Goal: Task Accomplishment & Management: Manage account settings

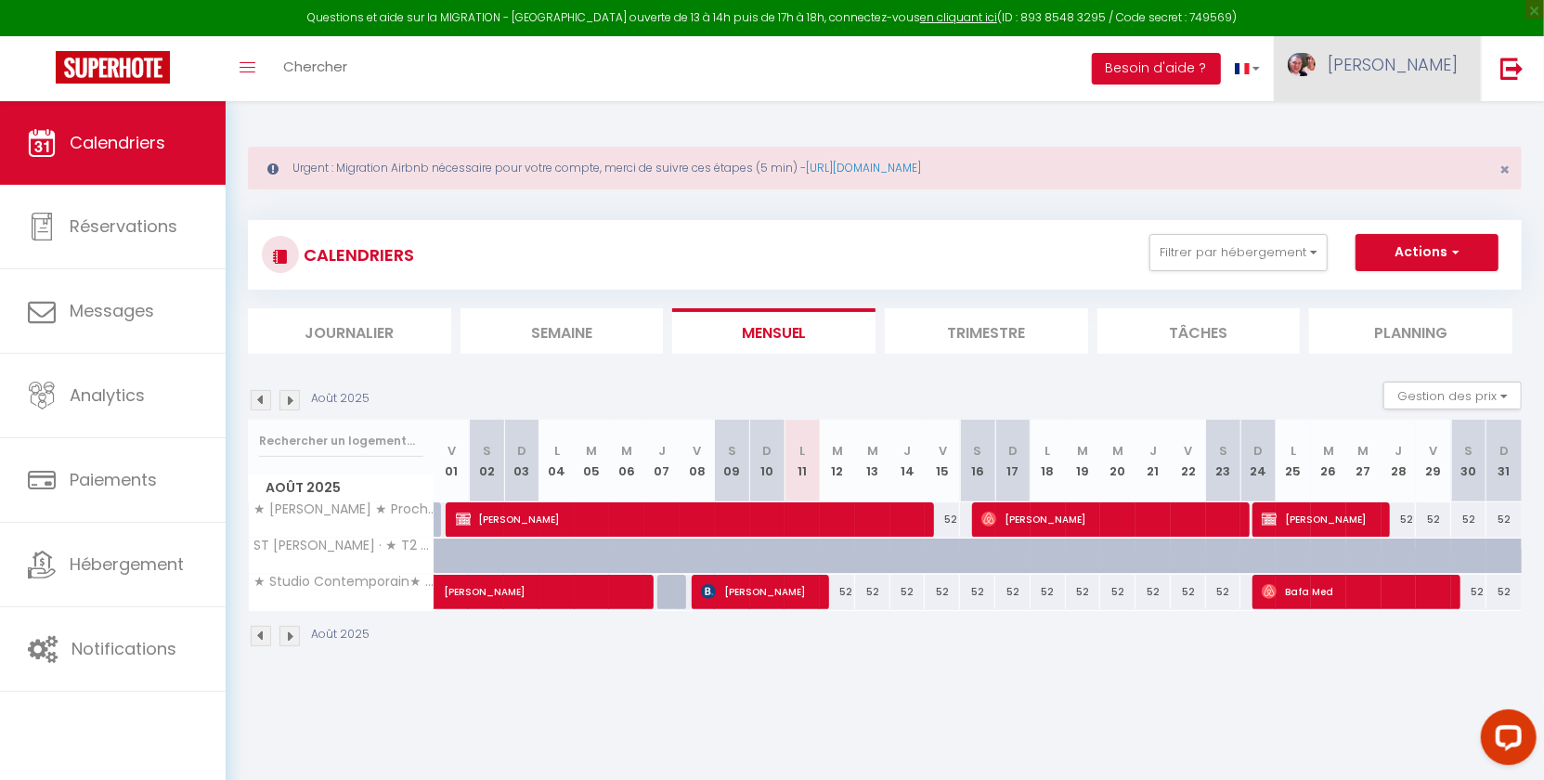
click at [1416, 58] on span "[PERSON_NAME]" at bounding box center [1392, 64] width 130 height 23
click at [1408, 128] on link "Paramètres" at bounding box center [1406, 129] width 137 height 32
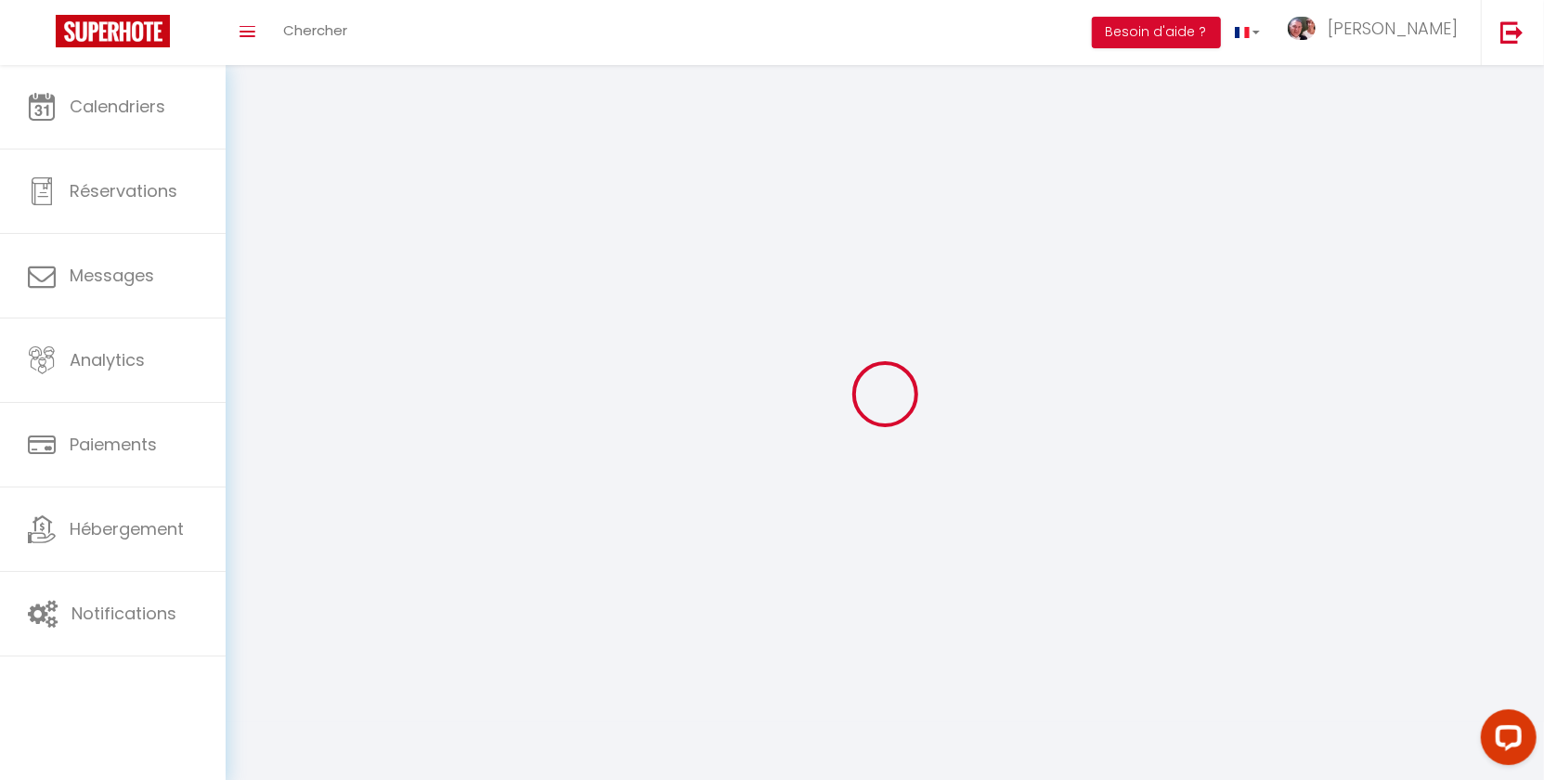
type input "[PERSON_NAME]"
type input "AMARDEILH"
type input "0768223524"
type input "[STREET_ADDRESS][PERSON_NAME]"
type input "31100"
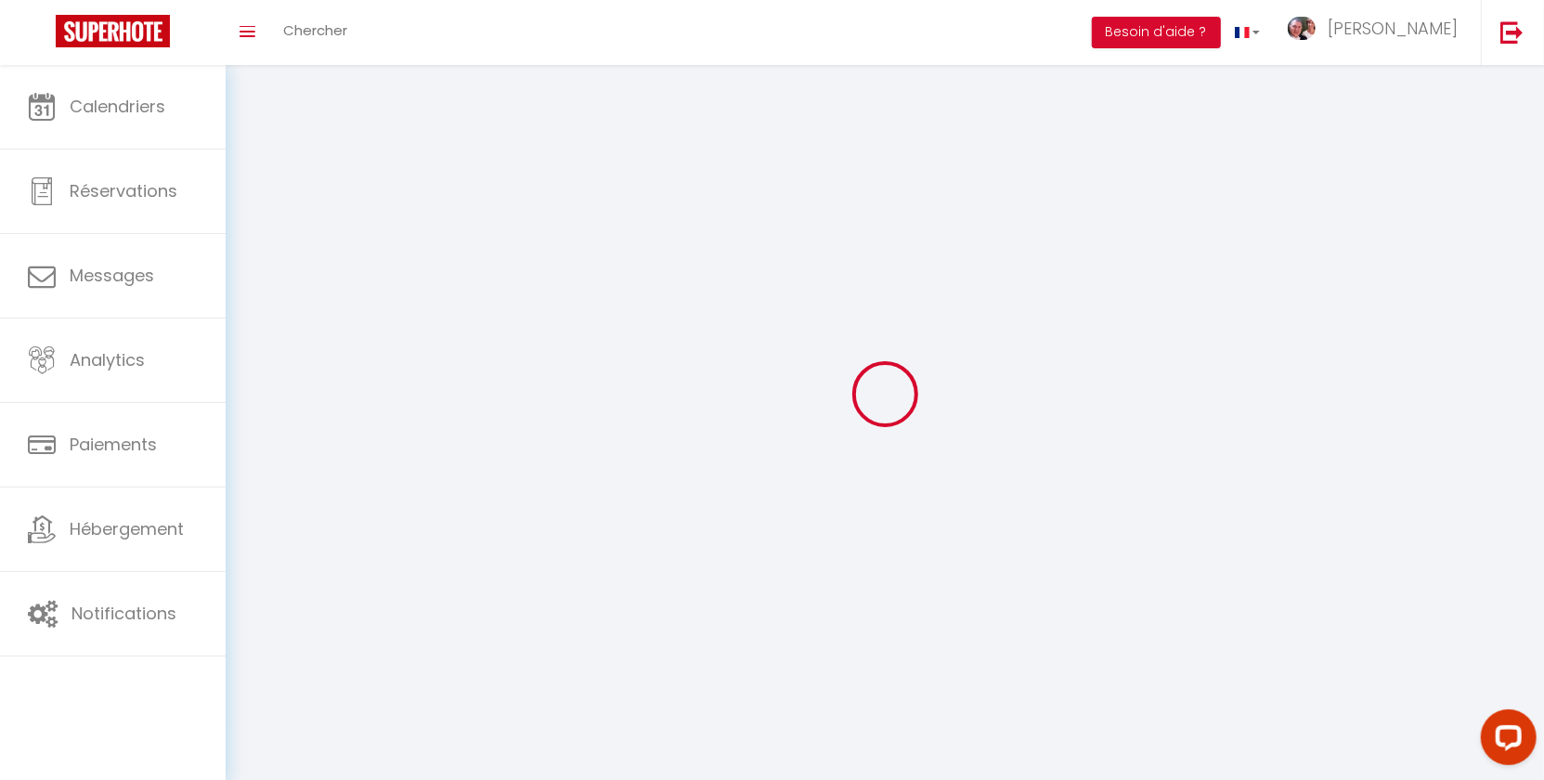
type input "[GEOGRAPHIC_DATA]"
type input "QuFxWrRMINvPeUcrl5kCcalJC"
type input "RR0FzzrVCQgWfj0gQPCwrMjgX"
type input "[URL][DOMAIN_NAME]"
type input "WD62627"
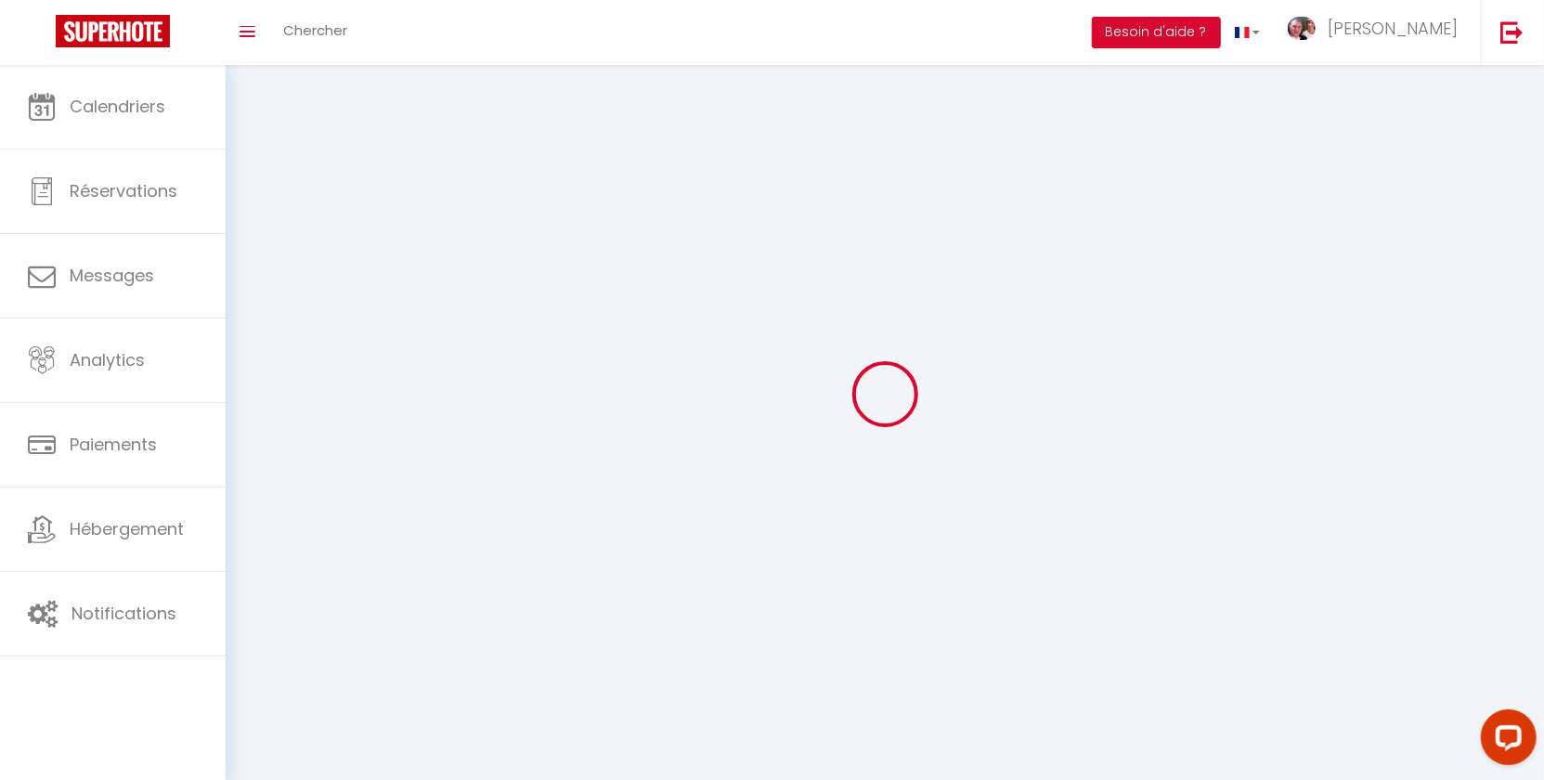
type input "QuFxWrRMINvPeUcrl5kCcalJC"
type input "RR0FzzrVCQgWfj0gQPCwrMjgX"
type input "[URL][DOMAIN_NAME]"
select select "28"
select select "fr"
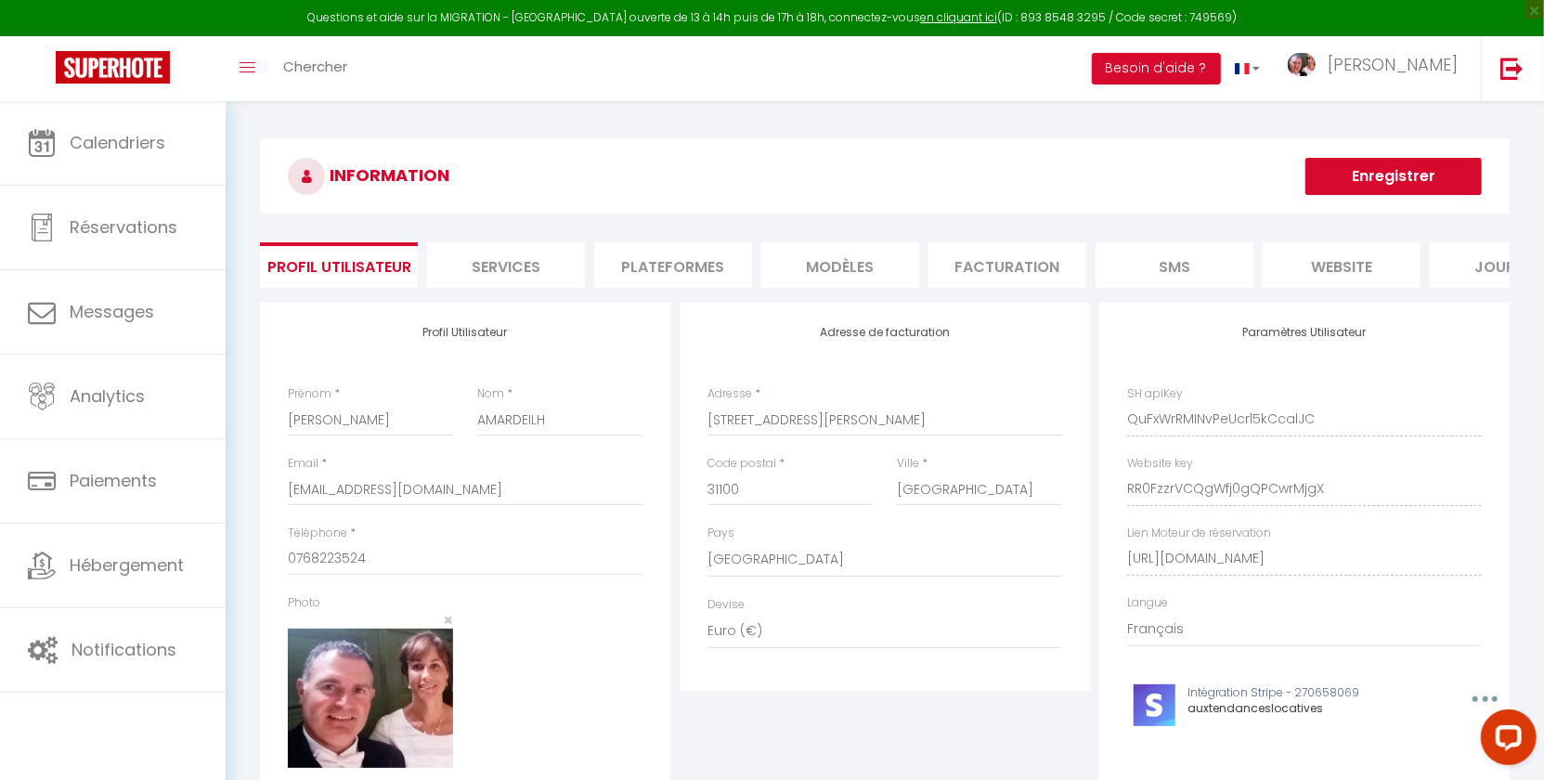
click at [693, 264] on li "Plateformes" at bounding box center [673, 264] width 158 height 45
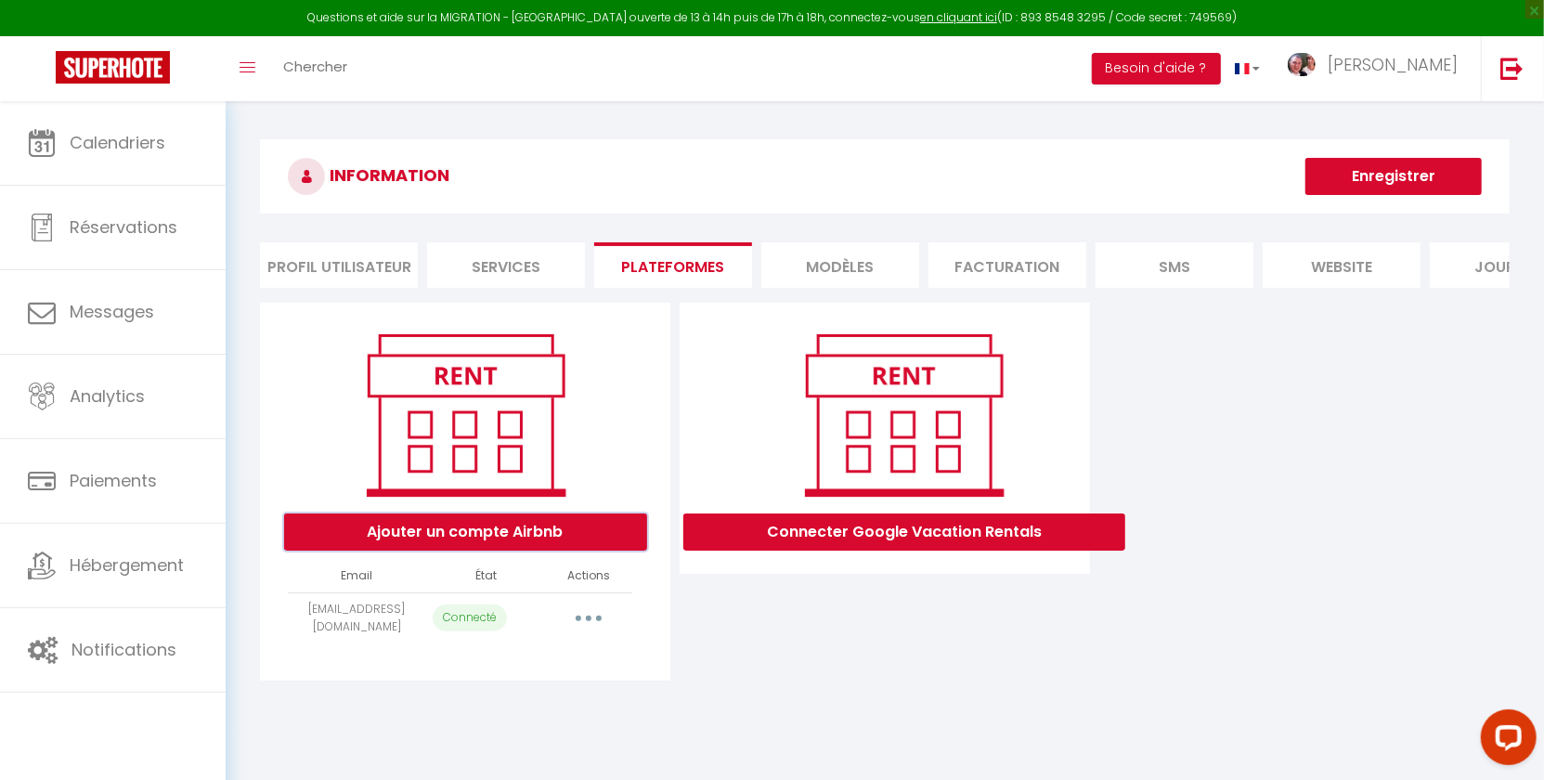
click at [503, 534] on button "Ajouter un compte Airbnb" at bounding box center [465, 531] width 363 height 37
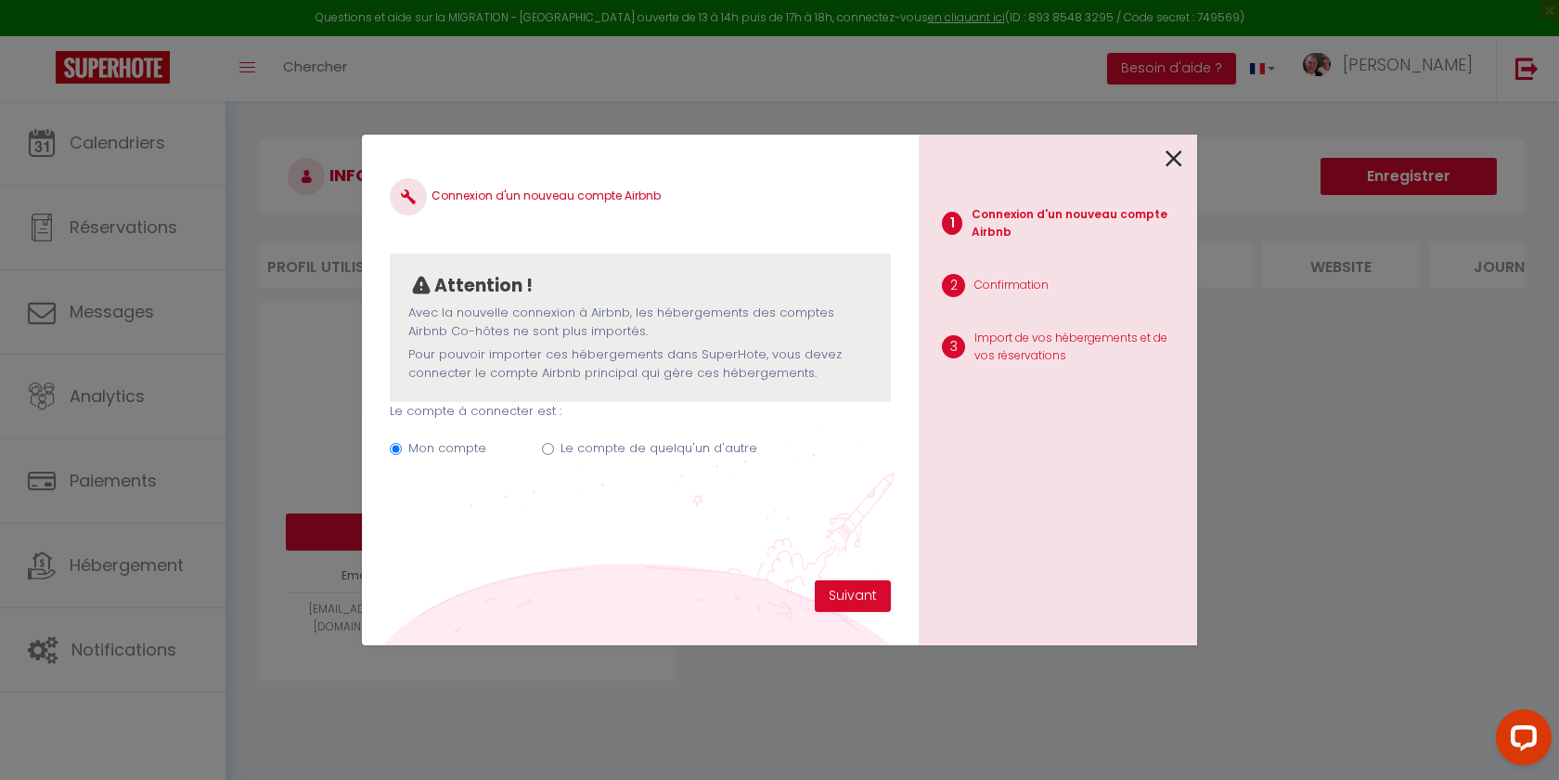
click at [1173, 152] on icon at bounding box center [1174, 159] width 17 height 28
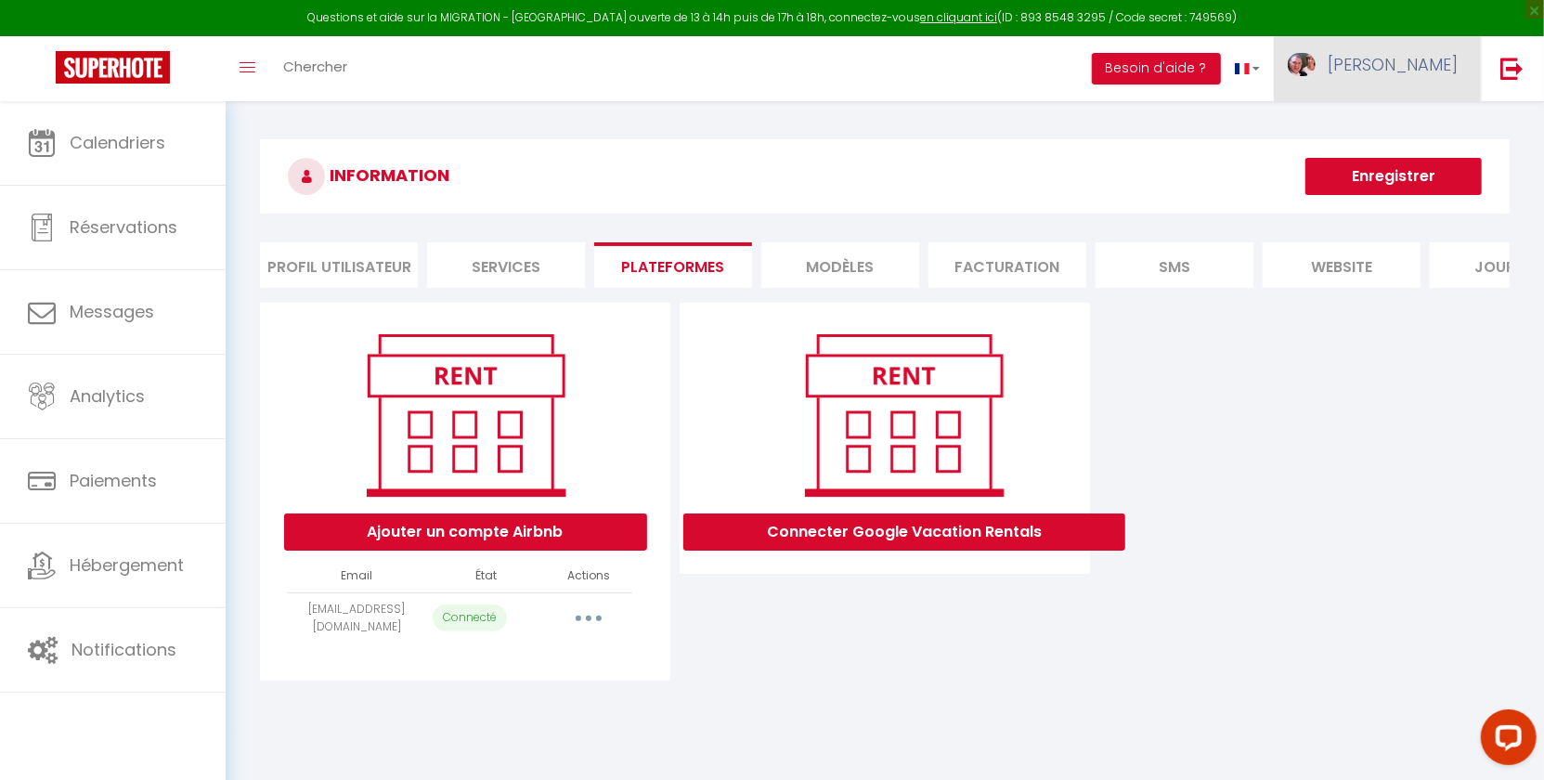
click at [1417, 72] on span "[PERSON_NAME]" at bounding box center [1392, 64] width 130 height 23
click at [1158, 261] on li "SMS" at bounding box center [1174, 264] width 158 height 45
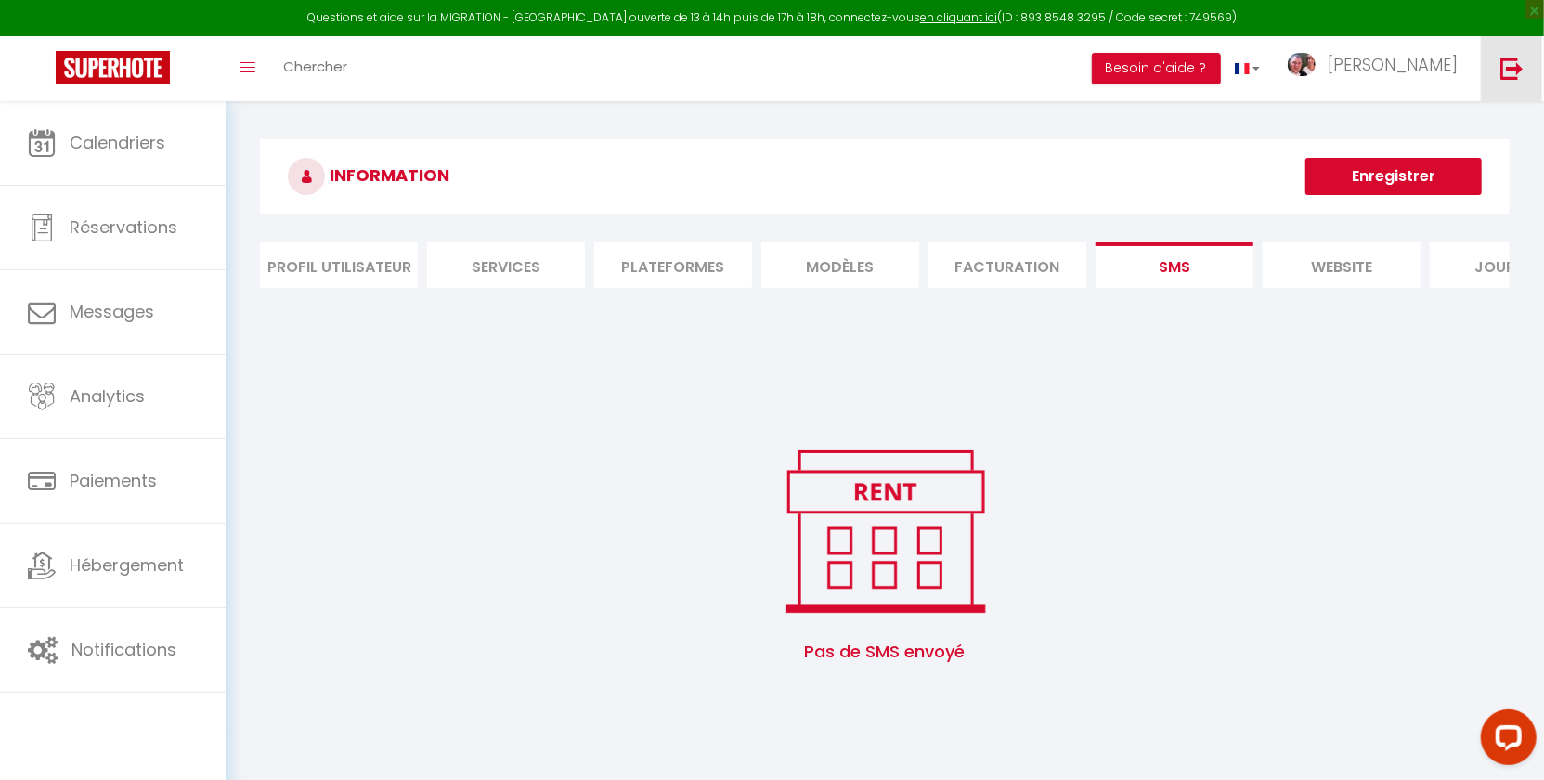
click at [1502, 77] on img at bounding box center [1511, 68] width 23 height 23
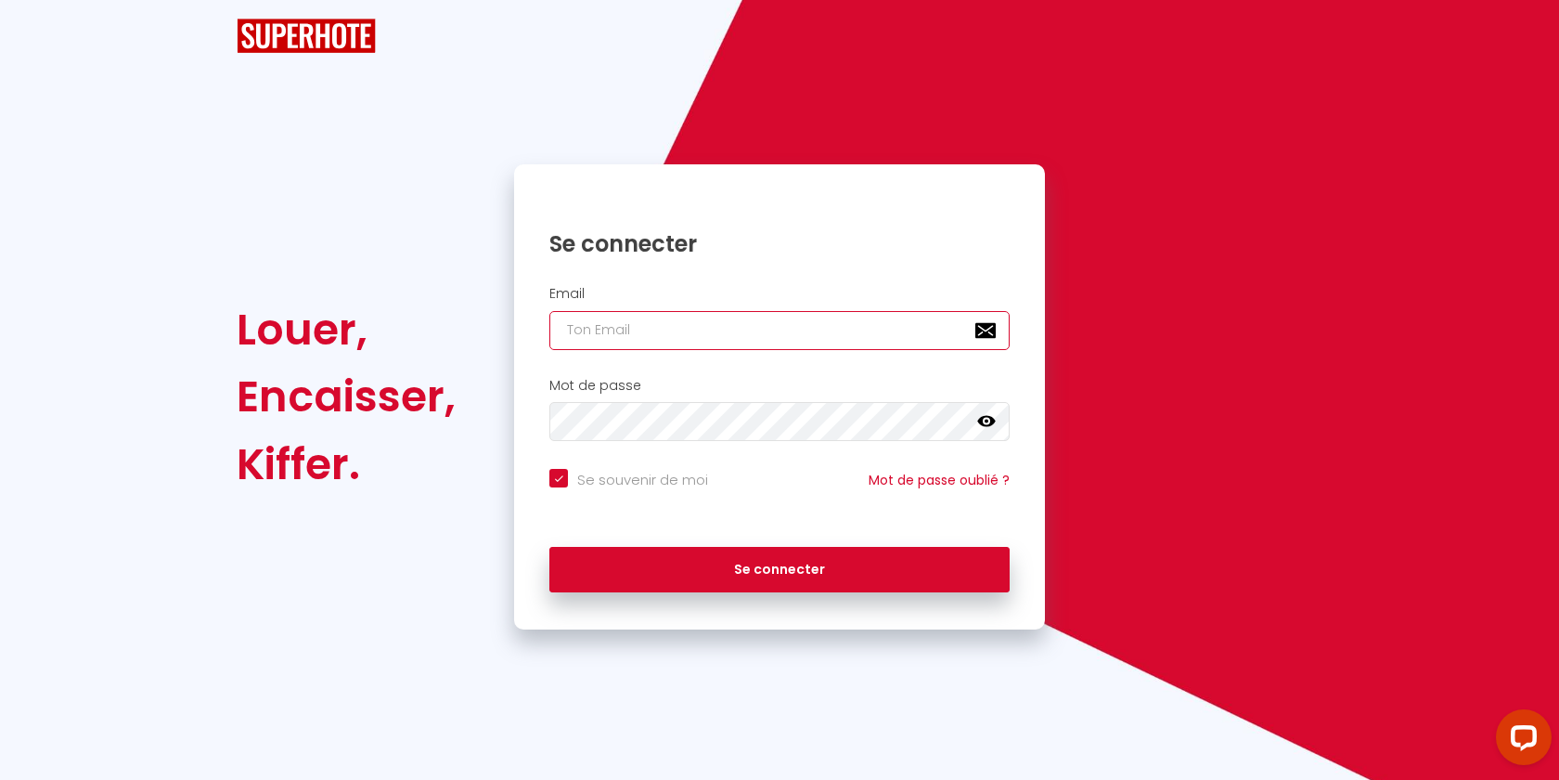
type input "[EMAIL_ADDRESS][DOMAIN_NAME]"
checkbox input "true"
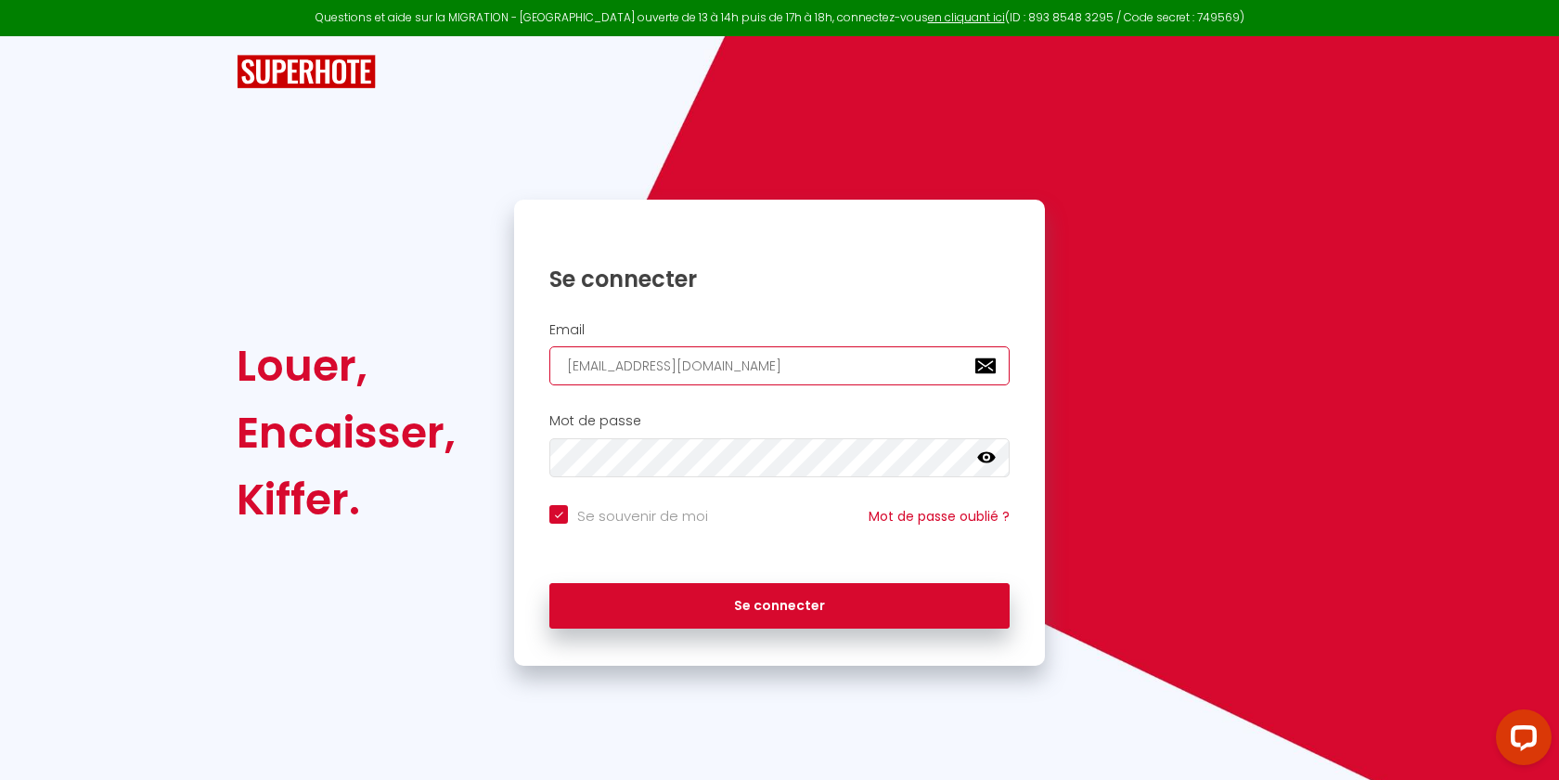
click at [786, 378] on input "[EMAIL_ADDRESS][DOMAIN_NAME]" at bounding box center [780, 365] width 460 height 39
paste input "[EMAIL_ADDRESS]"
type input "[EMAIL_ADDRESS][DOMAIN_NAME]"
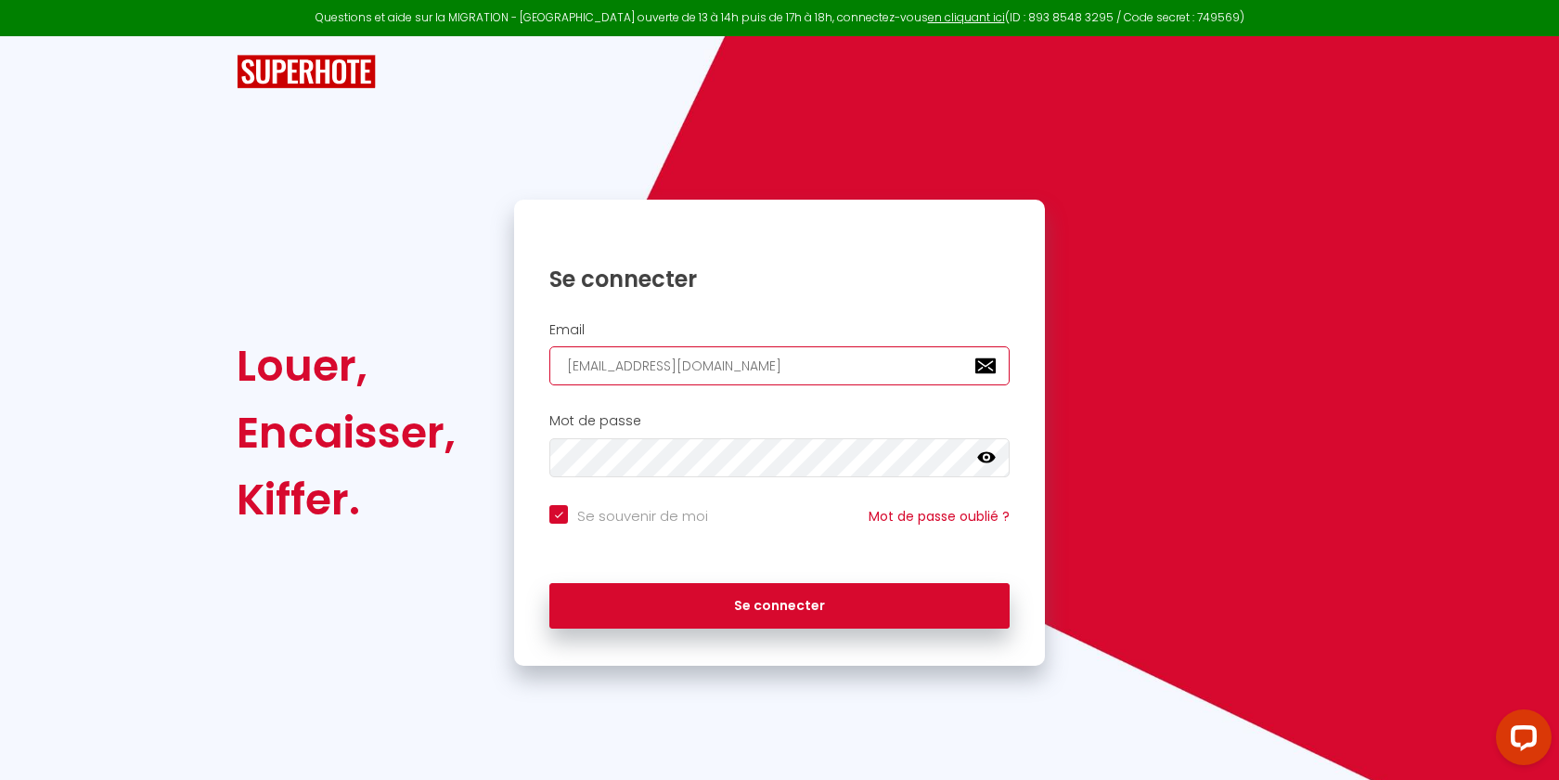
checkbox input "true"
type input "[EMAIL_ADDRESS][DOMAIN_NAME]"
click at [661, 645] on div "Se connecter Email [EMAIL_ADDRESS][DOMAIN_NAME] Mot de passe false Se souvenir …" at bounding box center [779, 433] width 531 height 466
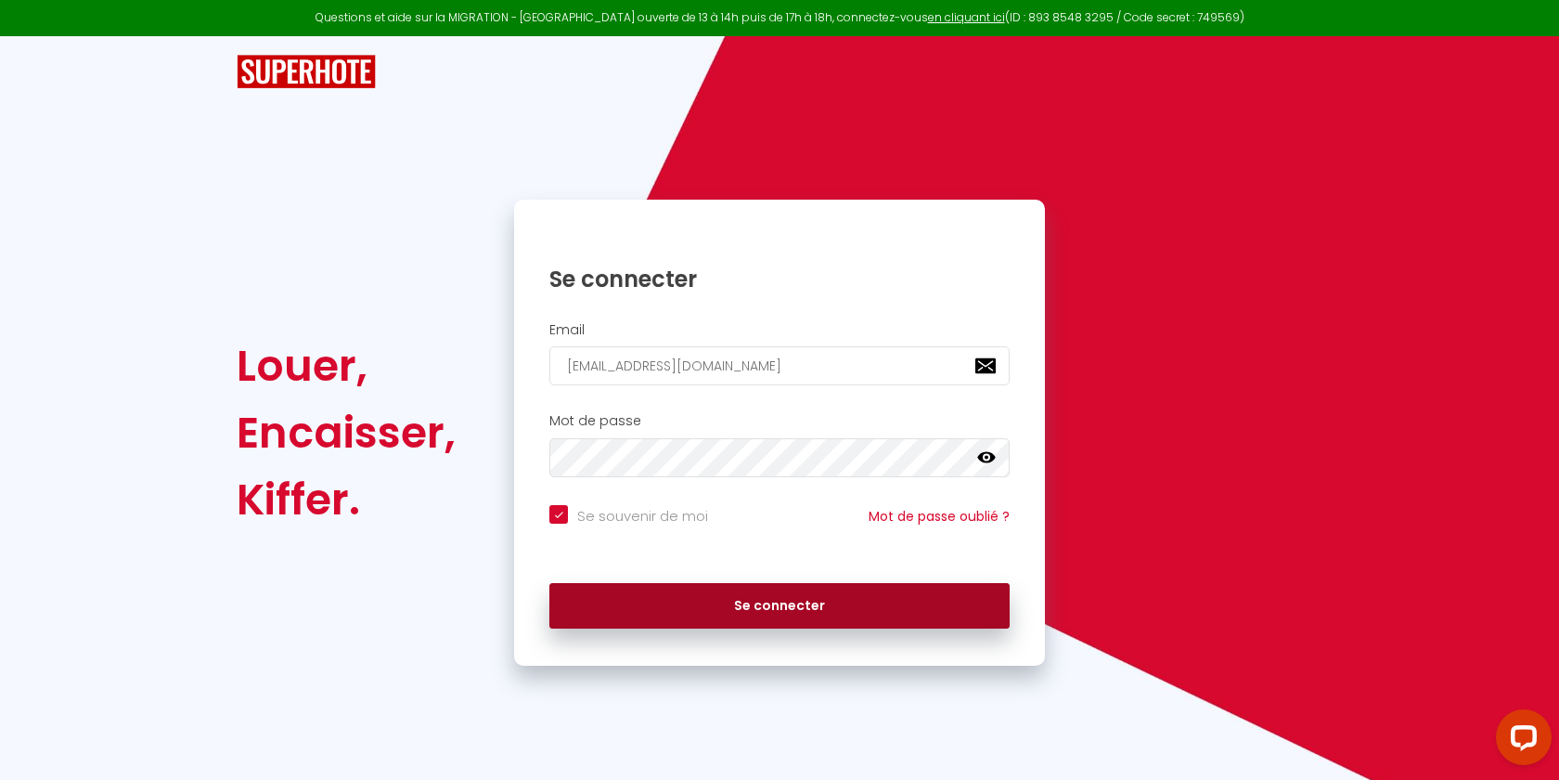
click at [675, 606] on button "Se connecter" at bounding box center [780, 606] width 460 height 46
checkbox input "true"
